Goal: Task Accomplishment & Management: Use online tool/utility

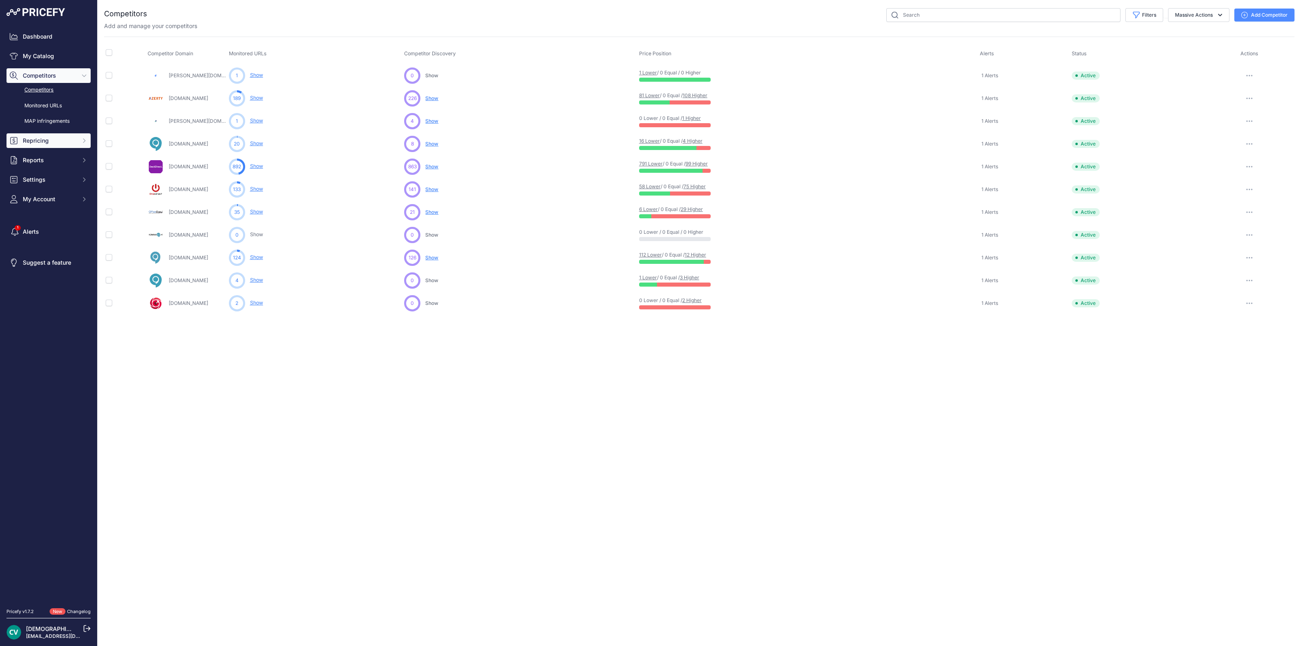
click at [38, 138] on span "Repricing" at bounding box center [49, 141] width 53 height 8
click at [52, 152] on link "My Repricing Rules" at bounding box center [49, 155] width 84 height 14
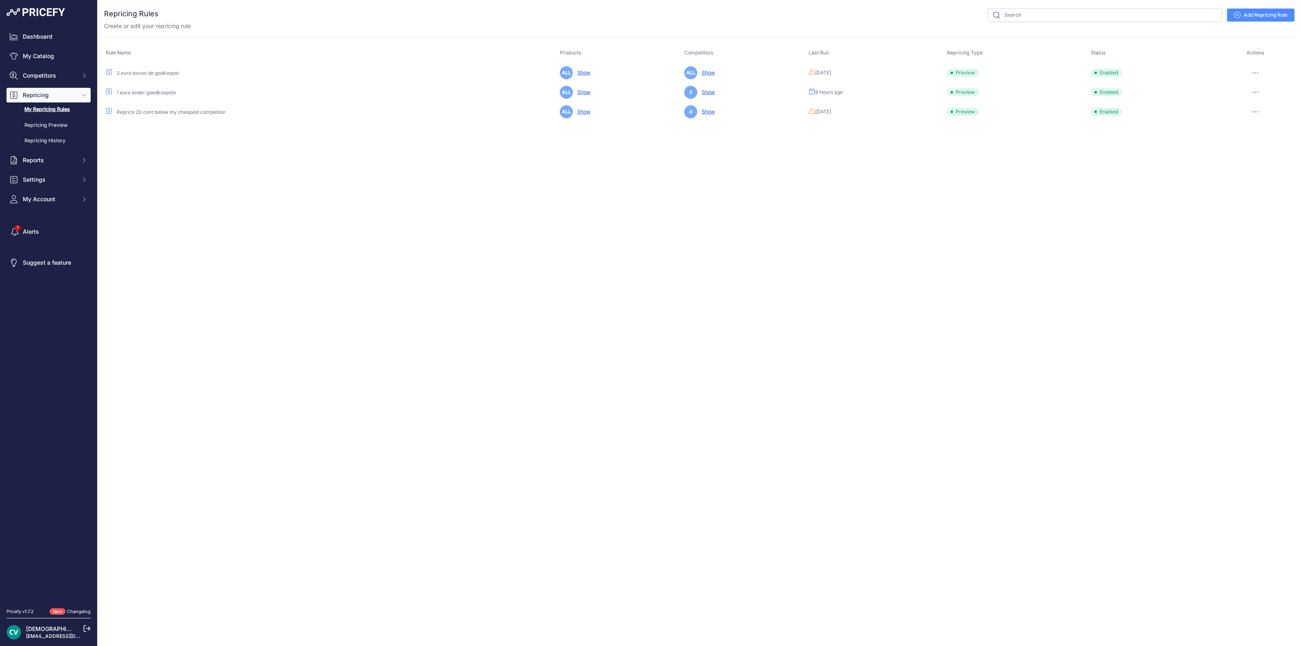
click at [1250, 87] on button "button" at bounding box center [1255, 92] width 16 height 11
click at [1254, 118] on button "Run Preview" at bounding box center [1267, 122] width 52 height 13
